Goal: Task Accomplishment & Management: Manage account settings

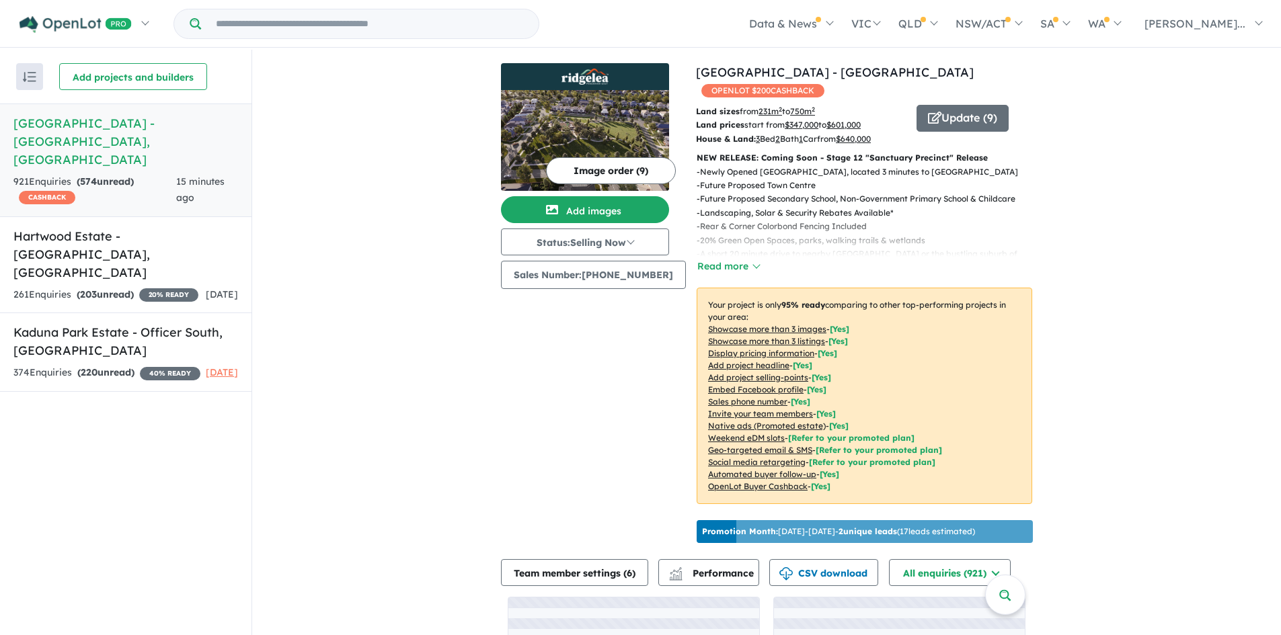
drag, startPoint x: 266, startPoint y: 23, endPoint x: 240, endPoint y: 34, distance: 28.0
click at [237, 30] on input "Try estate name, suburb, builder or developer" at bounding box center [370, 23] width 332 height 29
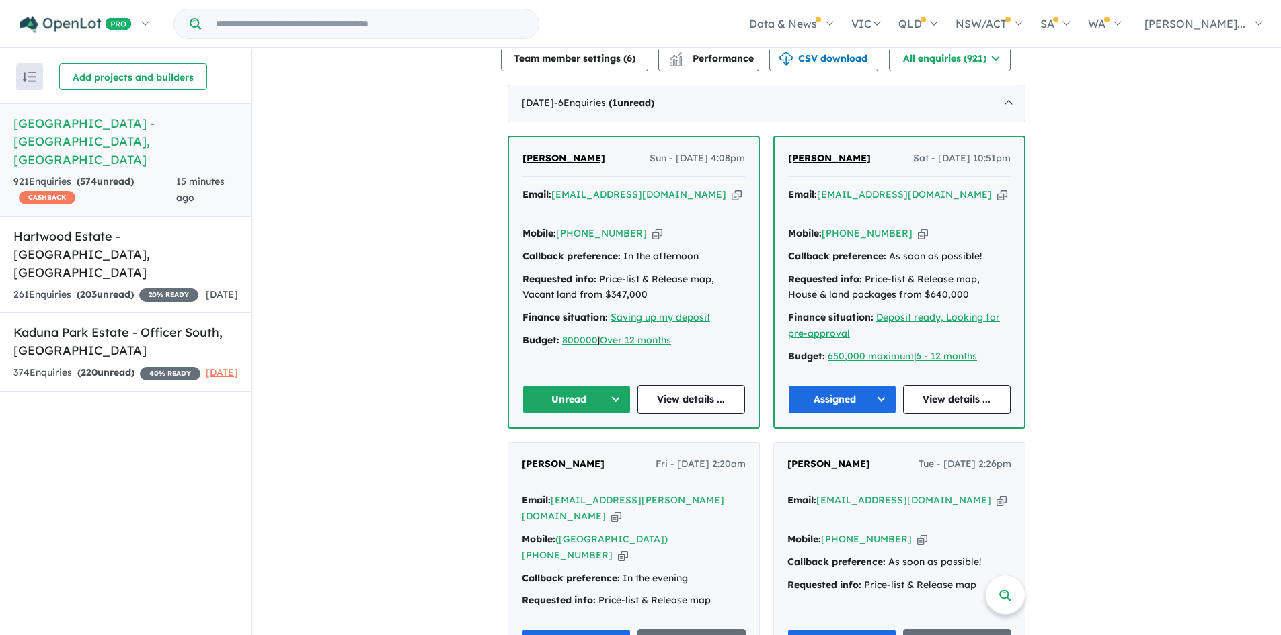
scroll to position [590, 0]
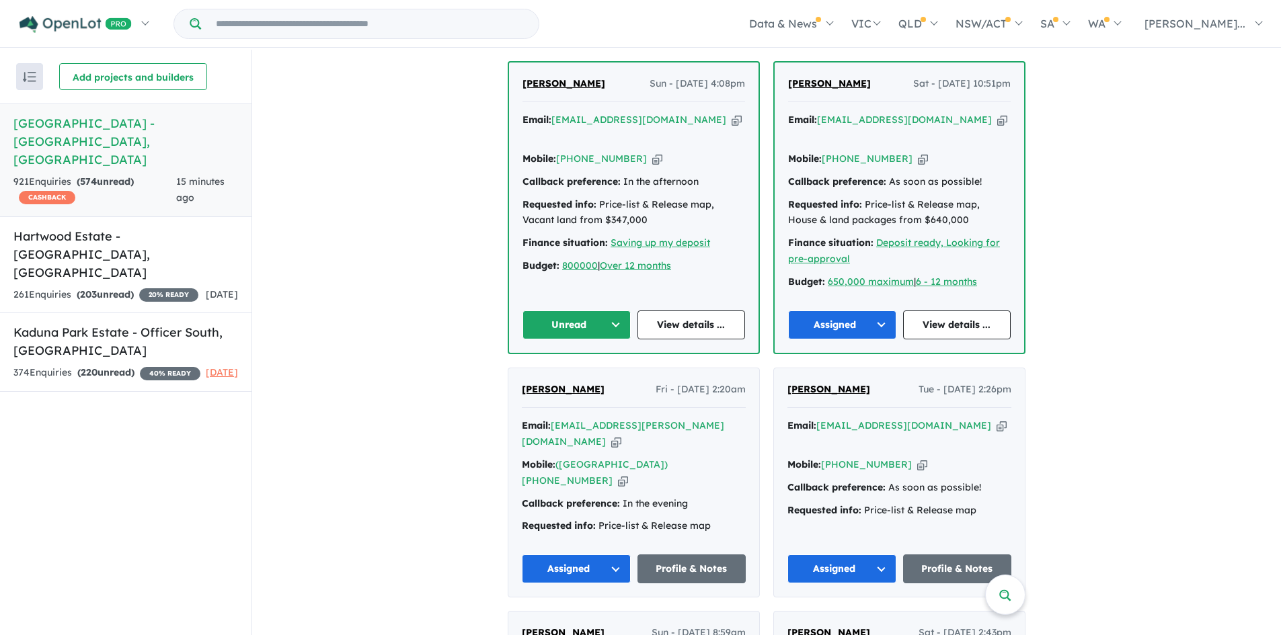
click at [551, 311] on button "Unread" at bounding box center [576, 325] width 108 height 29
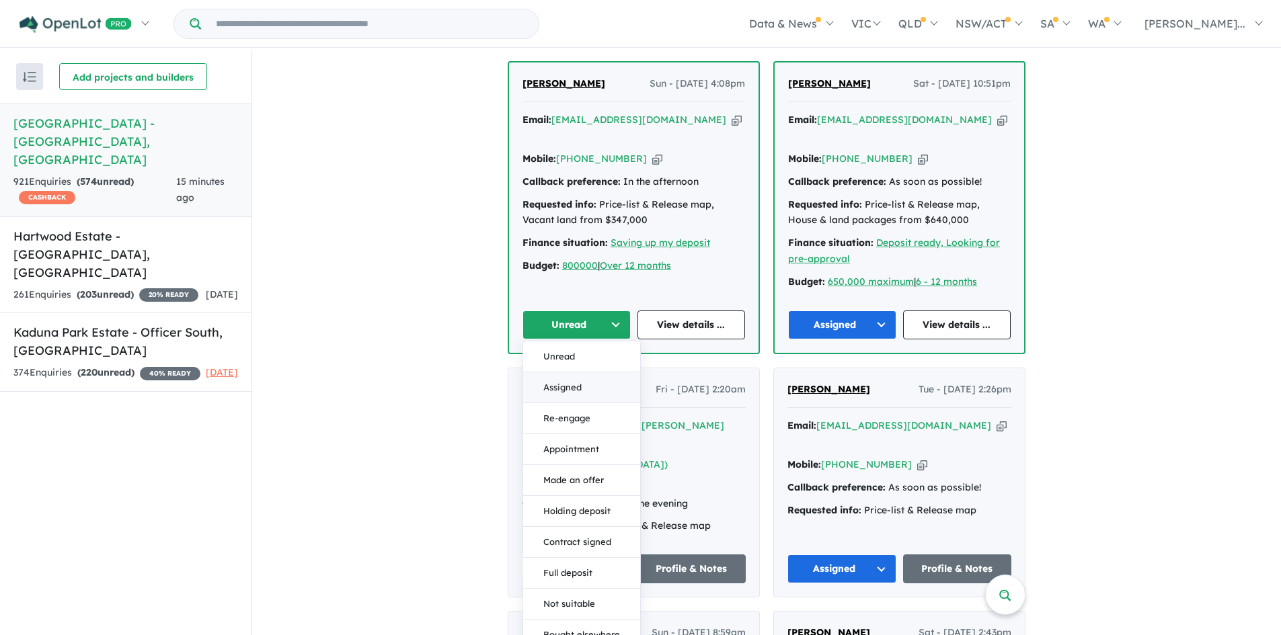
click at [571, 372] on button "Assigned" at bounding box center [581, 387] width 117 height 31
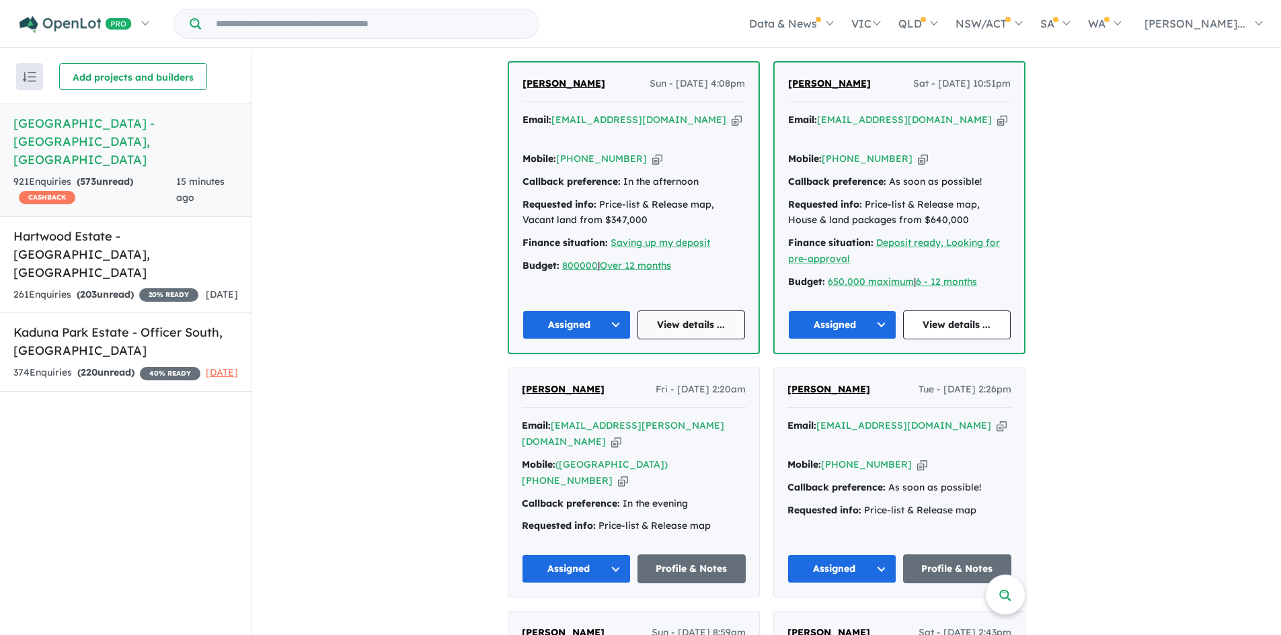
click at [686, 311] on link "View details ..." at bounding box center [691, 325] width 108 height 29
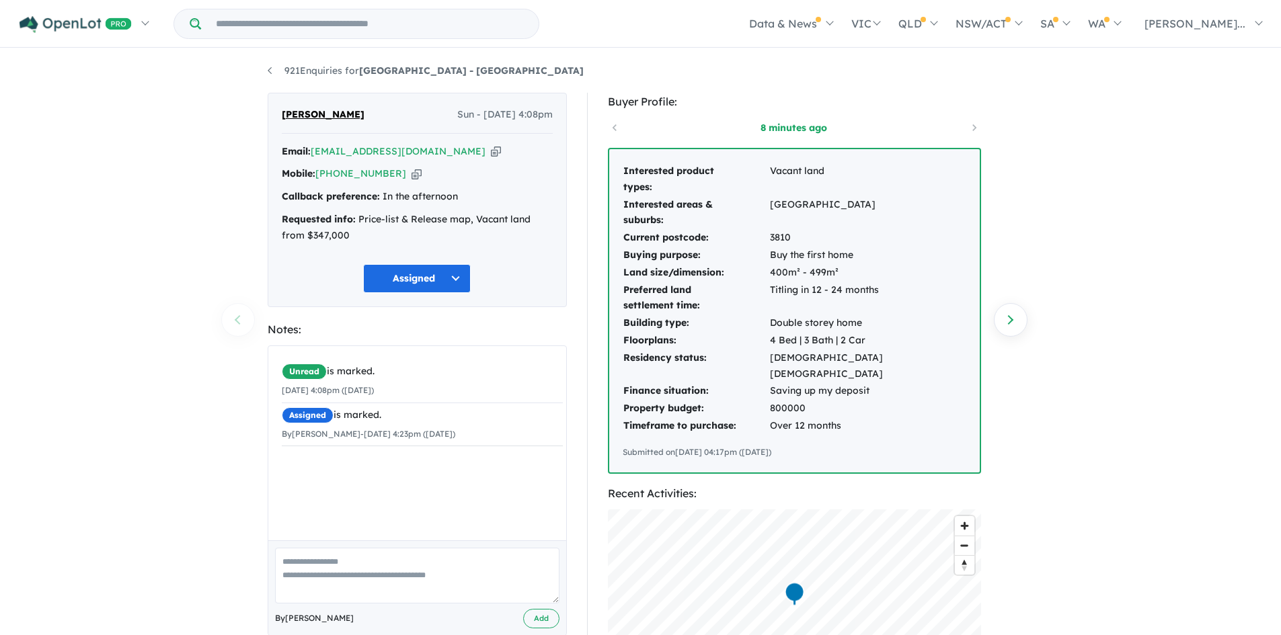
drag, startPoint x: 626, startPoint y: 171, endPoint x: 876, endPoint y: 456, distance: 378.7
click at [876, 456] on div "Interested product types: Vacant land Interested areas & suburbs: [GEOGRAPHIC_D…" at bounding box center [794, 310] width 370 height 323
copy div "nterested product types: Vacant land Interested areas & suburbs: [GEOGRAPHIC_DA…"
click at [1174, 175] on div "921 Enquiries for [GEOGRAPHIC_DATA] - [GEOGRAPHIC_DATA] Previous enquiry Next e…" at bounding box center [640, 343] width 1281 height 587
click at [1096, 213] on div "921 Enquiries for [GEOGRAPHIC_DATA] - [GEOGRAPHIC_DATA] Previous enquiry Next e…" at bounding box center [640, 343] width 1281 height 587
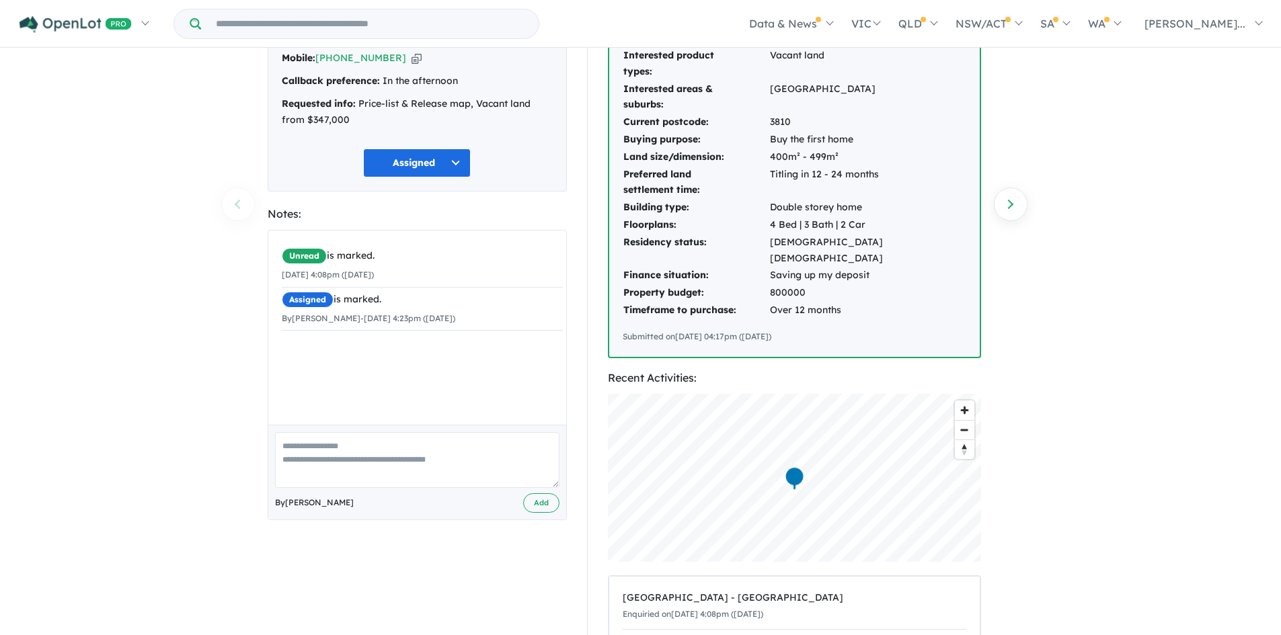
scroll to position [202, 0]
